Goal: Find specific page/section: Find specific page/section

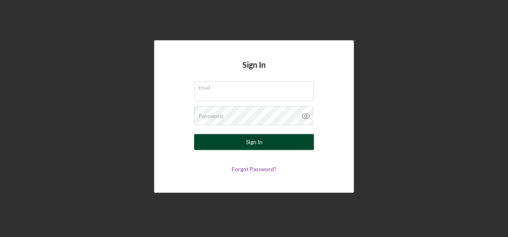
type input "[EMAIL_ADDRESS][DOMAIN_NAME]"
click at [245, 143] on button "Sign In" at bounding box center [254, 142] width 120 height 16
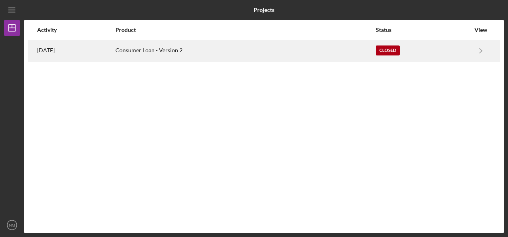
click at [153, 47] on div "Consumer Loan - Version 2" at bounding box center [245, 51] width 260 height 20
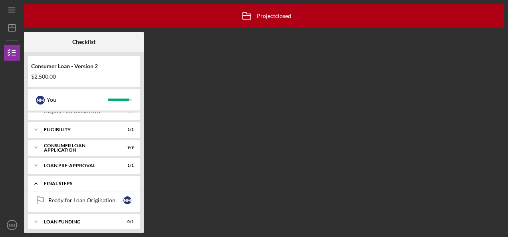
scroll to position [13, 0]
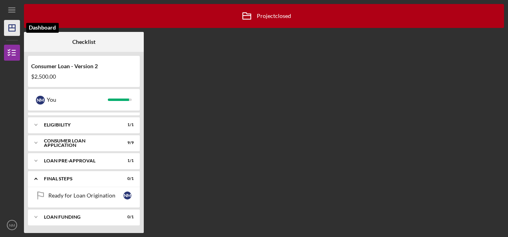
click at [17, 30] on icon "Icon/Dashboard" at bounding box center [12, 28] width 20 height 20
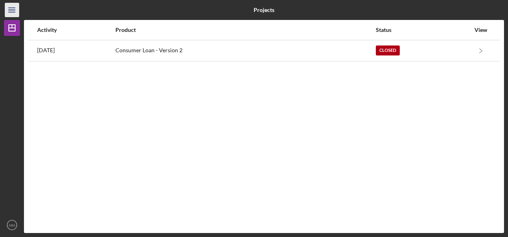
click at [15, 8] on line "button" at bounding box center [11, 8] width 6 height 0
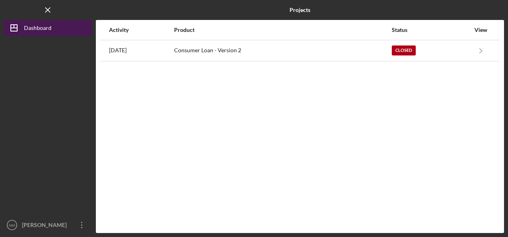
click at [30, 27] on div "Dashboard" at bounding box center [38, 29] width 28 height 18
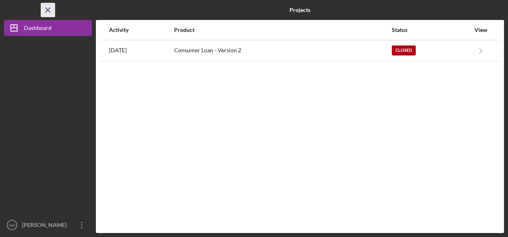
click at [48, 7] on icon "Icon/Menu Close" at bounding box center [48, 10] width 18 height 18
